Goal: Task Accomplishment & Management: Complete application form

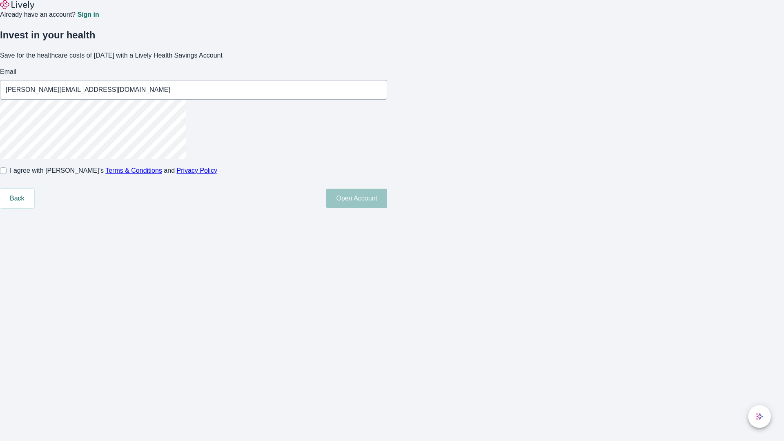
click at [7, 174] on input "I agree with Lively’s Terms & Conditions and Privacy Policy" at bounding box center [3, 170] width 7 height 7
checkbox input "true"
click at [387, 208] on button "Open Account" at bounding box center [356, 199] width 61 height 20
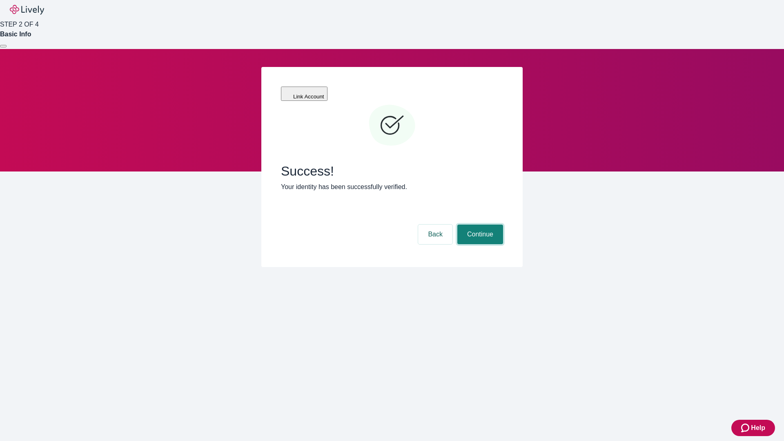
click at [479, 225] on button "Continue" at bounding box center [480, 235] width 46 height 20
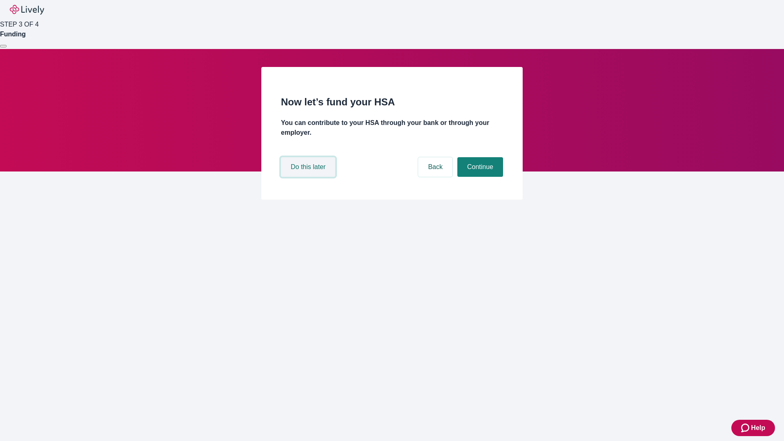
click at [309, 177] on button "Do this later" at bounding box center [308, 167] width 54 height 20
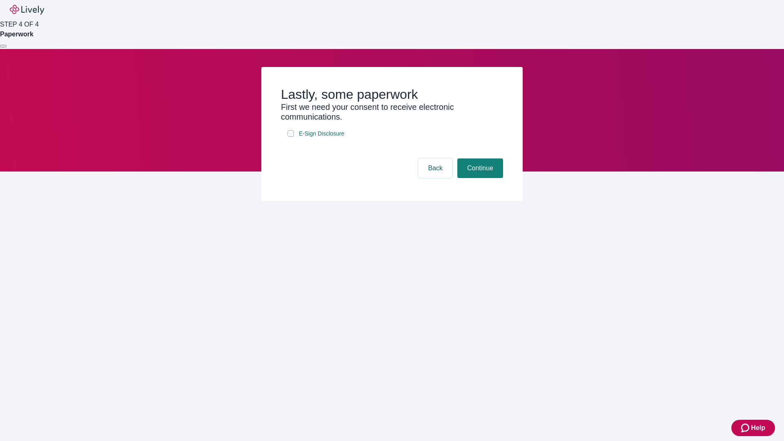
click at [291, 137] on input "E-Sign Disclosure" at bounding box center [290, 133] width 7 height 7
checkbox input "true"
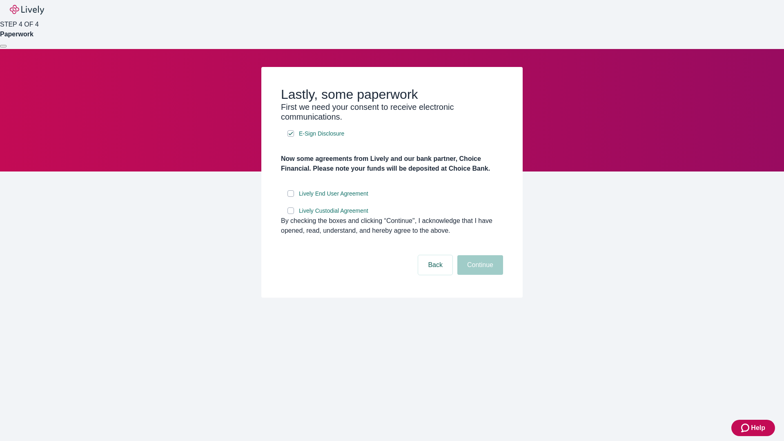
click at [291, 197] on input "Lively End User Agreement" at bounding box center [290, 193] width 7 height 7
checkbox input "true"
click at [291, 214] on input "Lively Custodial Agreement" at bounding box center [290, 210] width 7 height 7
checkbox input "true"
click at [479, 275] on button "Continue" at bounding box center [480, 265] width 46 height 20
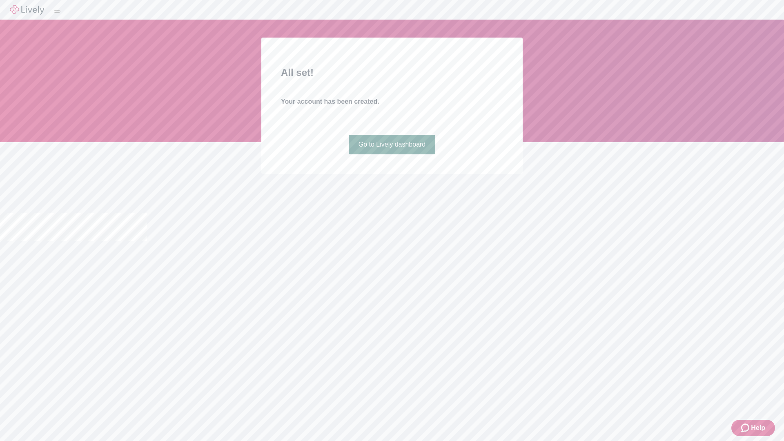
click at [392, 154] on link "Go to Lively dashboard" at bounding box center [392, 145] width 87 height 20
